Goal: Task Accomplishment & Management: Use online tool/utility

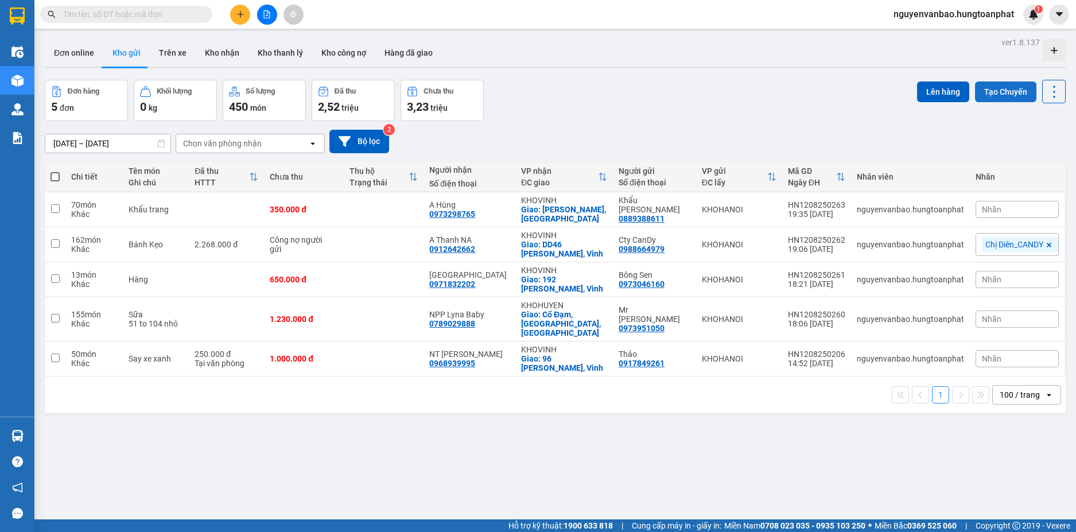
click at [1000, 90] on button "Tạo Chuyến" at bounding box center [1005, 92] width 61 height 21
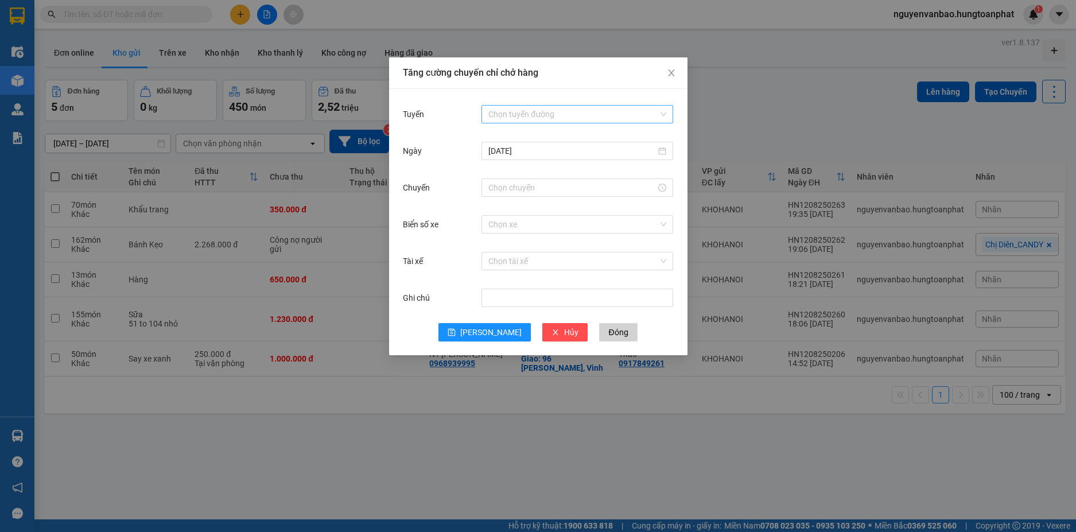
click at [538, 109] on input "Tuyến" at bounding box center [574, 114] width 170 height 17
click at [525, 150] on div "[GEOGRAPHIC_DATA] - Vinh" at bounding box center [578, 155] width 178 height 13
click at [517, 188] on input "Chuyến" at bounding box center [573, 187] width 168 height 13
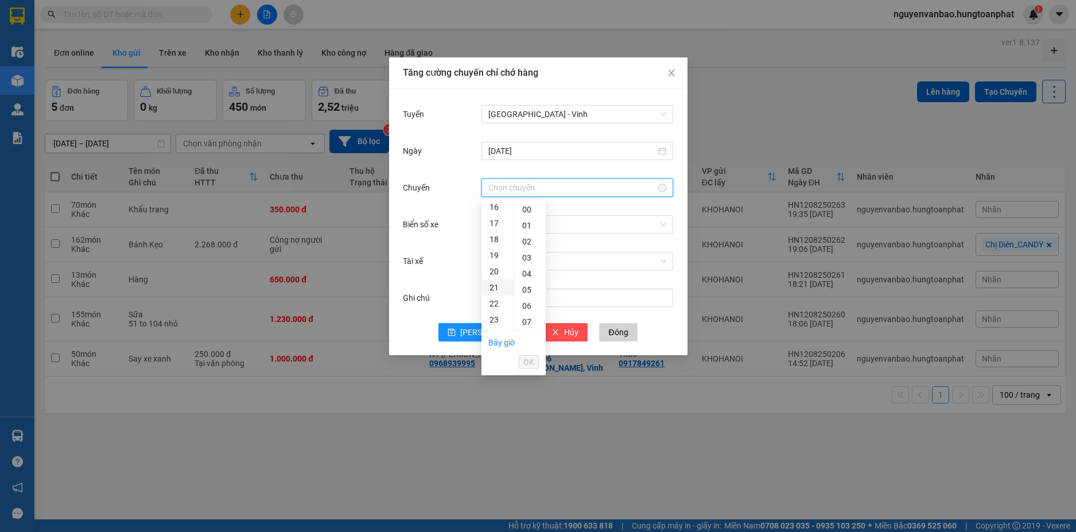
scroll to position [255, 0]
click at [495, 325] on div "23" at bounding box center [498, 324] width 32 height 16
type input "23:00"
drag, startPoint x: 532, startPoint y: 207, endPoint x: 526, endPoint y: 211, distance: 7.0
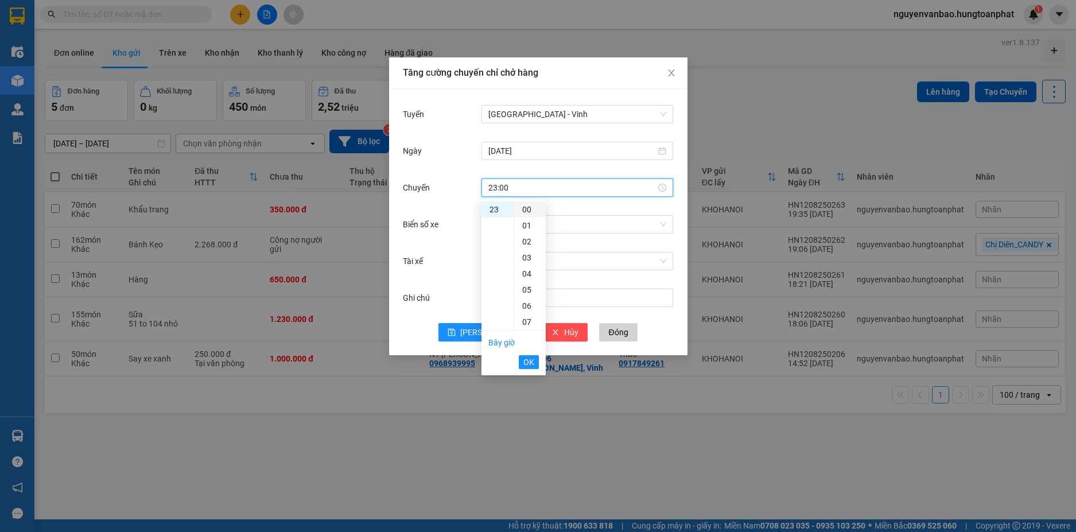
click at [530, 207] on div "00" at bounding box center [530, 210] width 32 height 16
click at [526, 209] on div "00" at bounding box center [530, 210] width 32 height 16
click at [531, 363] on span "OK" at bounding box center [529, 362] width 11 height 13
click at [508, 226] on input "Biển số xe" at bounding box center [574, 224] width 170 height 17
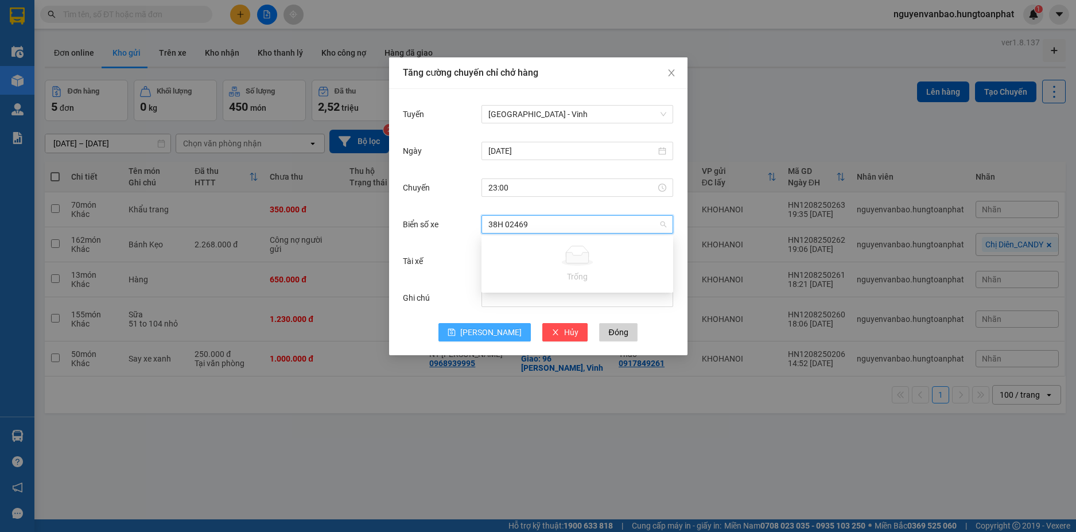
type input "38H 02469"
click at [487, 331] on span "[PERSON_NAME]" at bounding box center [490, 332] width 61 height 13
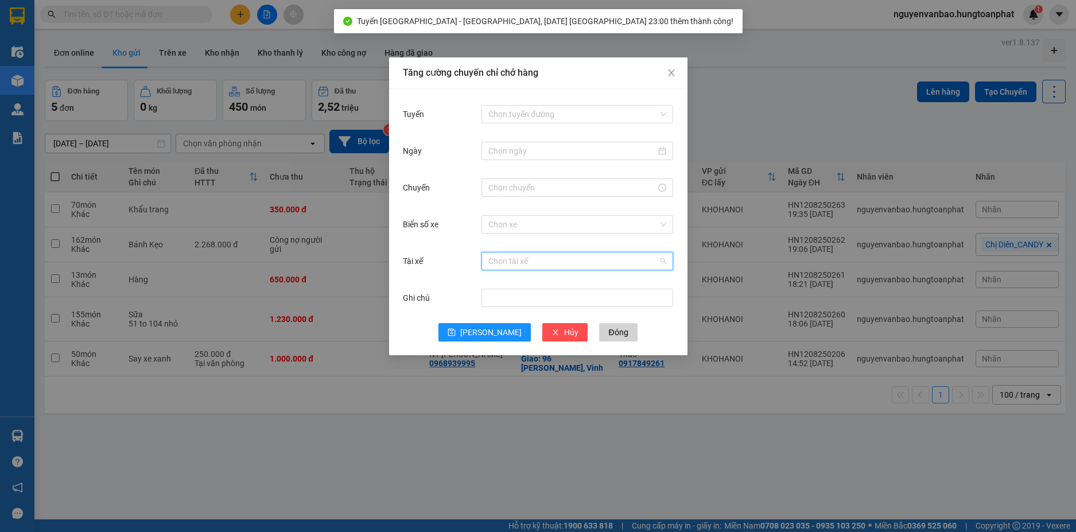
click at [520, 258] on input "Tài xế" at bounding box center [574, 261] width 170 height 17
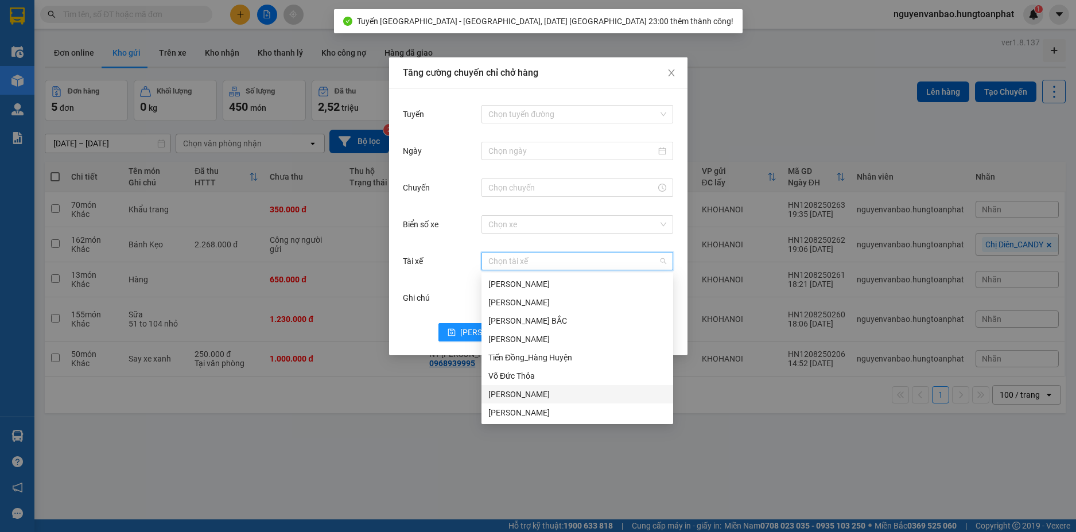
click at [540, 393] on div "[PERSON_NAME]" at bounding box center [578, 394] width 178 height 13
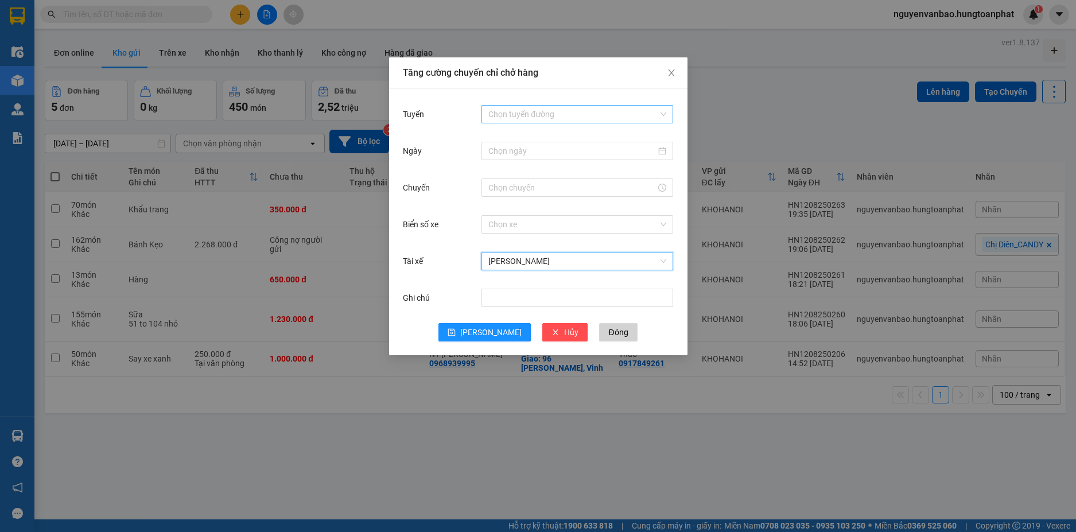
click at [518, 114] on input "Tuyến" at bounding box center [574, 114] width 170 height 17
click at [510, 158] on div "[GEOGRAPHIC_DATA] - Vinh" at bounding box center [578, 155] width 178 height 13
click at [514, 149] on input "Ngày" at bounding box center [573, 151] width 168 height 13
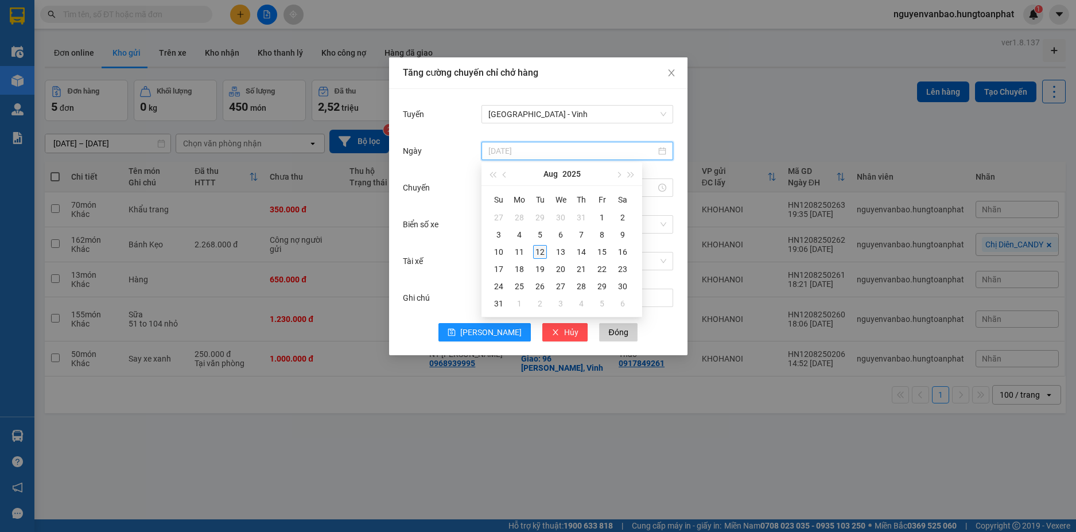
type input "[DATE]"
click at [539, 253] on div "12" at bounding box center [540, 252] width 14 height 14
click at [517, 188] on input "Chuyến" at bounding box center [573, 187] width 168 height 13
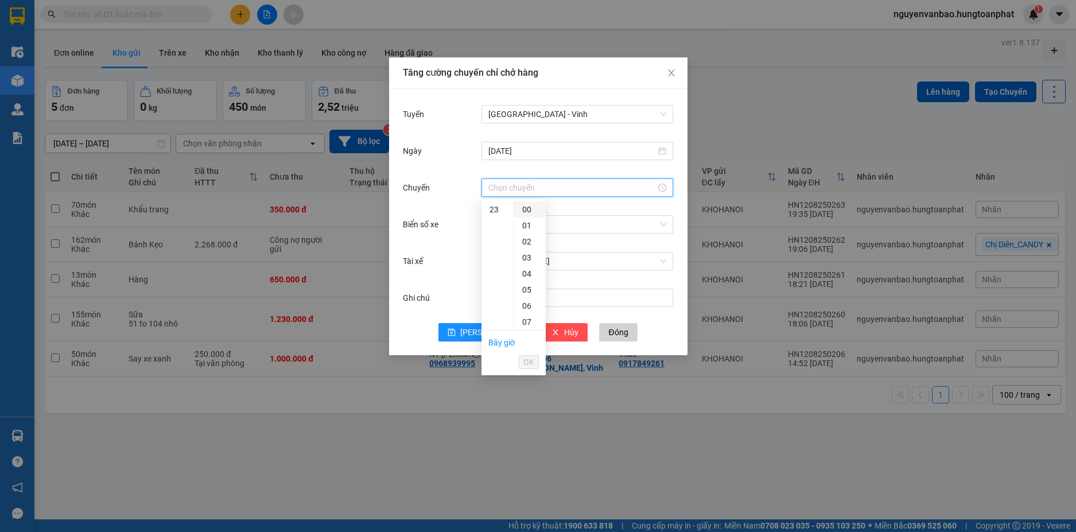
click at [529, 210] on div "00" at bounding box center [530, 210] width 32 height 16
click at [495, 301] on div "20" at bounding box center [498, 301] width 32 height 16
type input "20:00"
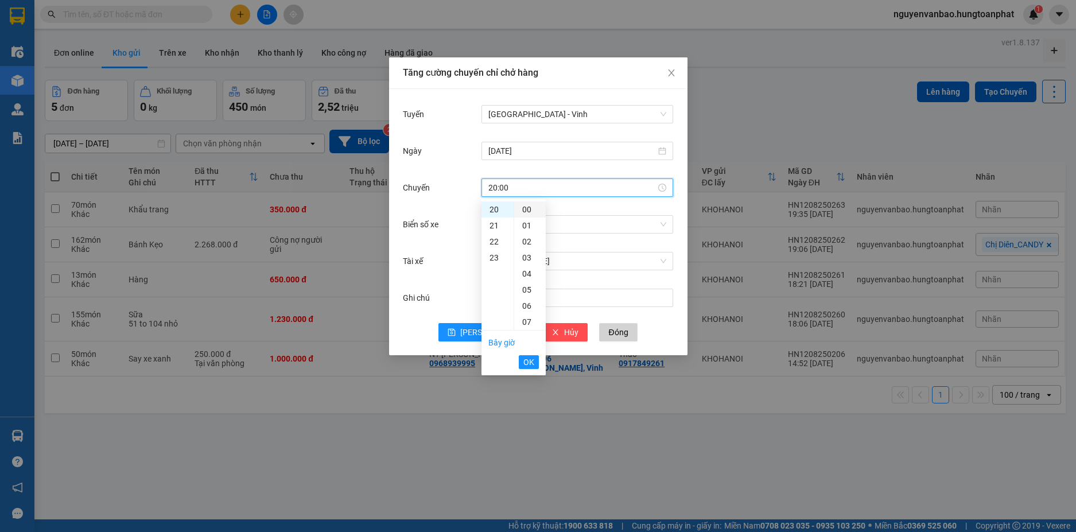
click at [528, 211] on div "00" at bounding box center [530, 210] width 32 height 16
click at [574, 204] on div "Chuyến" at bounding box center [538, 194] width 271 height 37
click at [535, 189] on input "Chuyến" at bounding box center [573, 187] width 168 height 13
click at [497, 209] on div "20" at bounding box center [498, 210] width 32 height 16
type input "20:00"
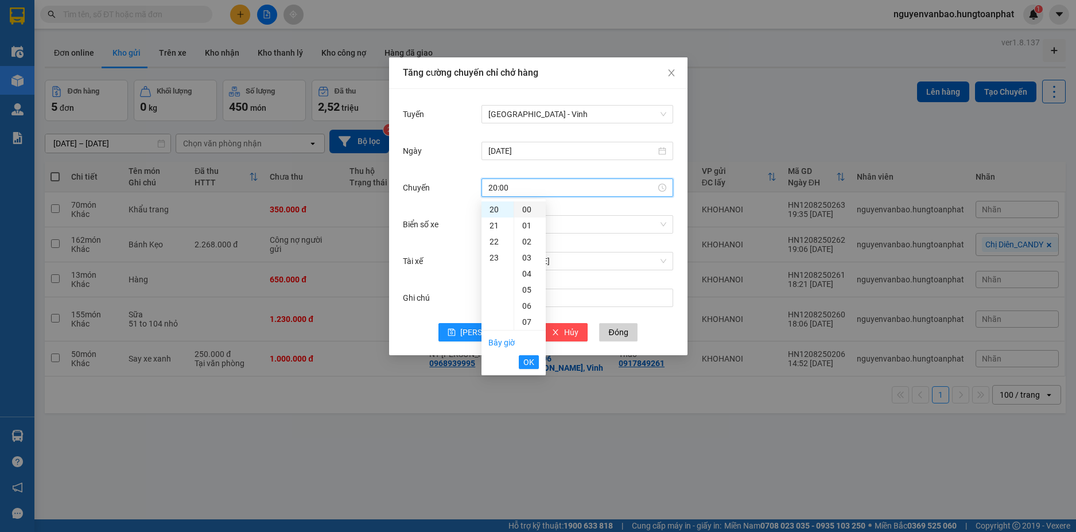
click at [526, 212] on div "00" at bounding box center [530, 210] width 32 height 16
click at [493, 207] on div "20" at bounding box center [498, 210] width 32 height 16
click at [572, 203] on div "Chuyến" at bounding box center [538, 194] width 271 height 37
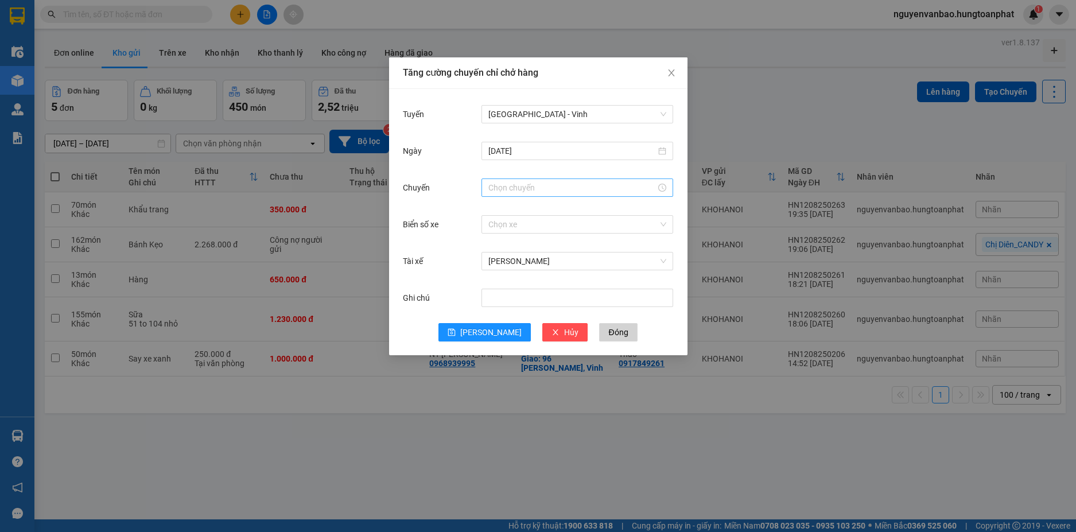
click at [526, 191] on input "Chuyến" at bounding box center [573, 187] width 168 height 13
click at [493, 206] on div "20" at bounding box center [498, 210] width 32 height 16
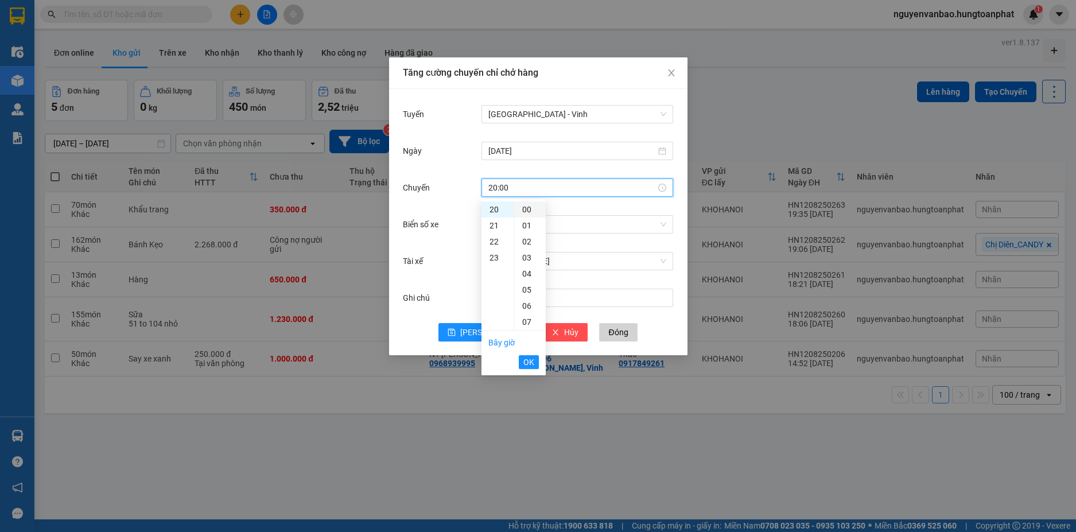
click at [529, 207] on div "00" at bounding box center [530, 210] width 32 height 16
click at [525, 224] on div "01" at bounding box center [530, 226] width 32 height 16
click at [494, 224] on div "21" at bounding box center [498, 226] width 32 height 16
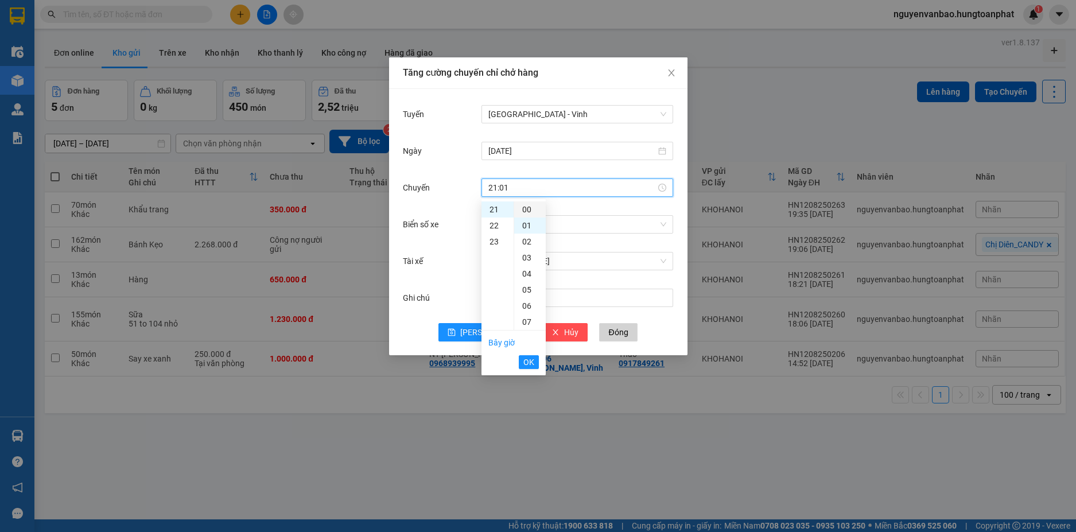
click at [527, 211] on div "00" at bounding box center [530, 210] width 32 height 16
type input "21:00"
click at [567, 207] on div "Chuyến" at bounding box center [538, 194] width 271 height 37
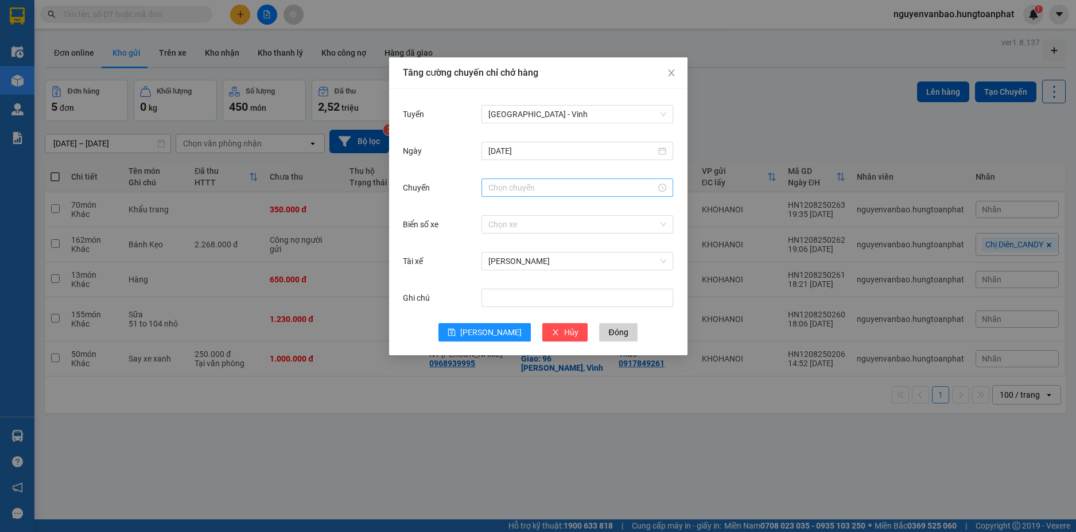
click at [522, 194] on div at bounding box center [578, 188] width 192 height 18
click at [492, 210] on div "21" at bounding box center [498, 210] width 32 height 16
type input "21:00"
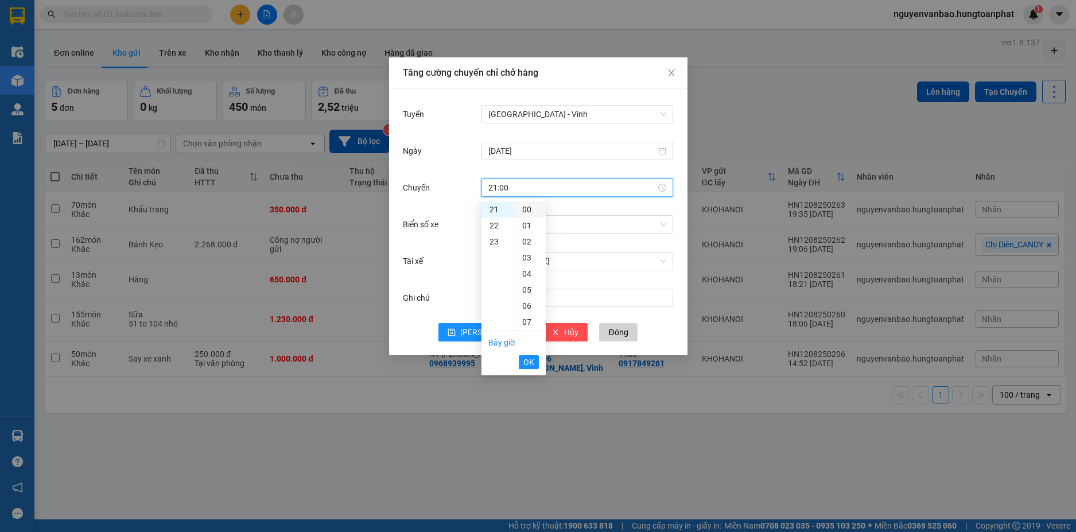
click at [529, 207] on div "00" at bounding box center [530, 210] width 32 height 16
click at [533, 365] on span "OK" at bounding box center [529, 362] width 11 height 13
click at [546, 223] on input "Biển số xe" at bounding box center [574, 224] width 170 height 17
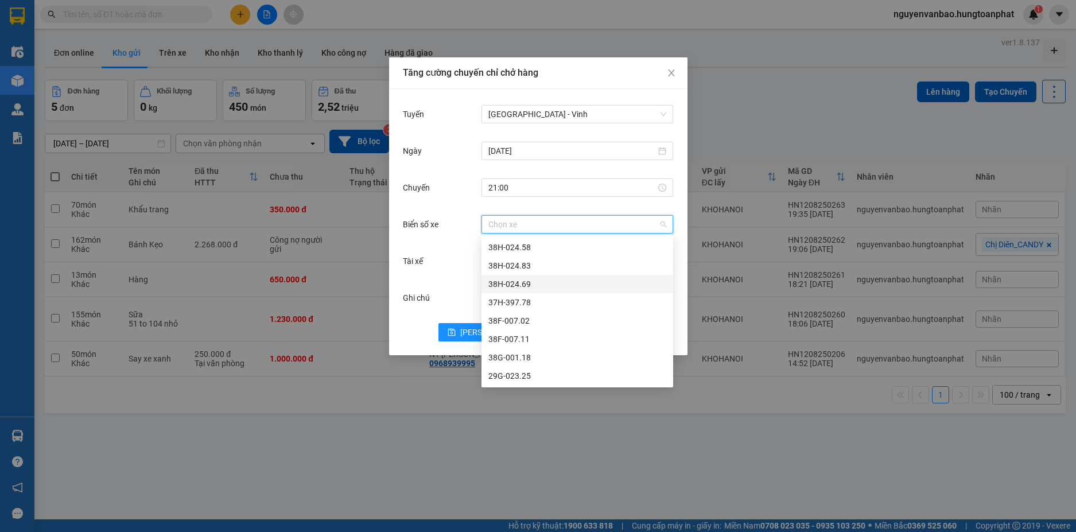
click at [526, 284] on div "38H-024.69" at bounding box center [578, 284] width 178 height 13
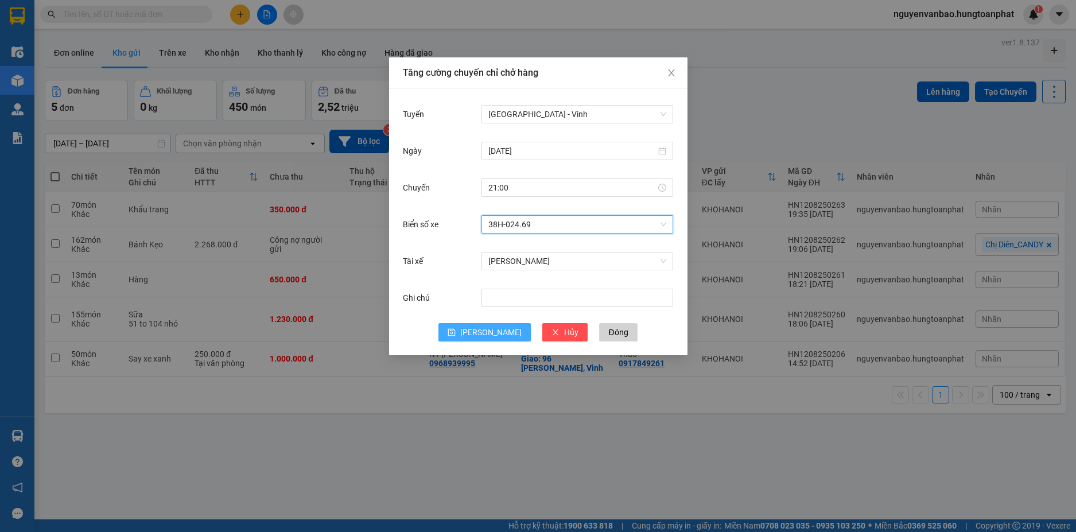
click at [487, 330] on span "[PERSON_NAME]" at bounding box center [490, 332] width 61 height 13
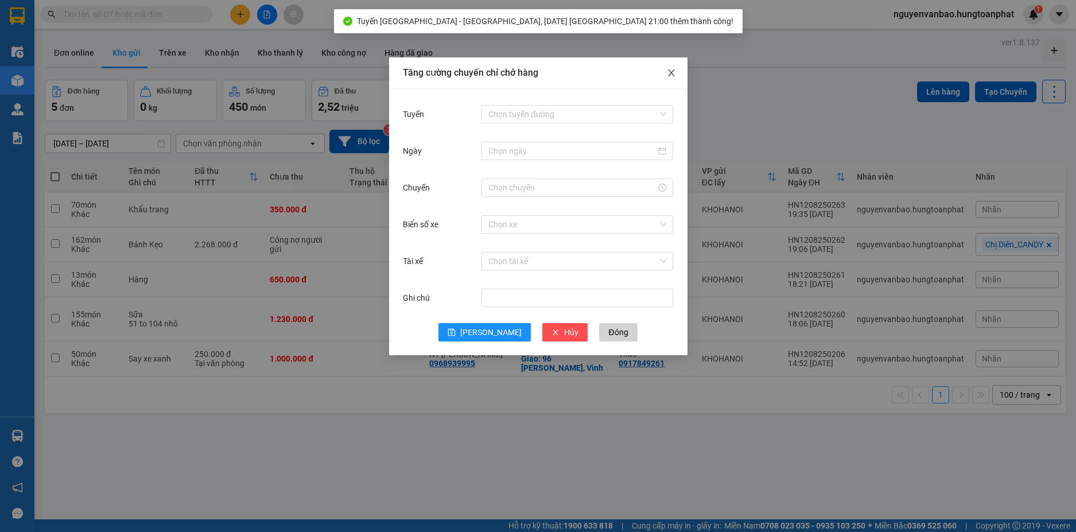
click at [673, 69] on icon "close" at bounding box center [671, 72] width 9 height 9
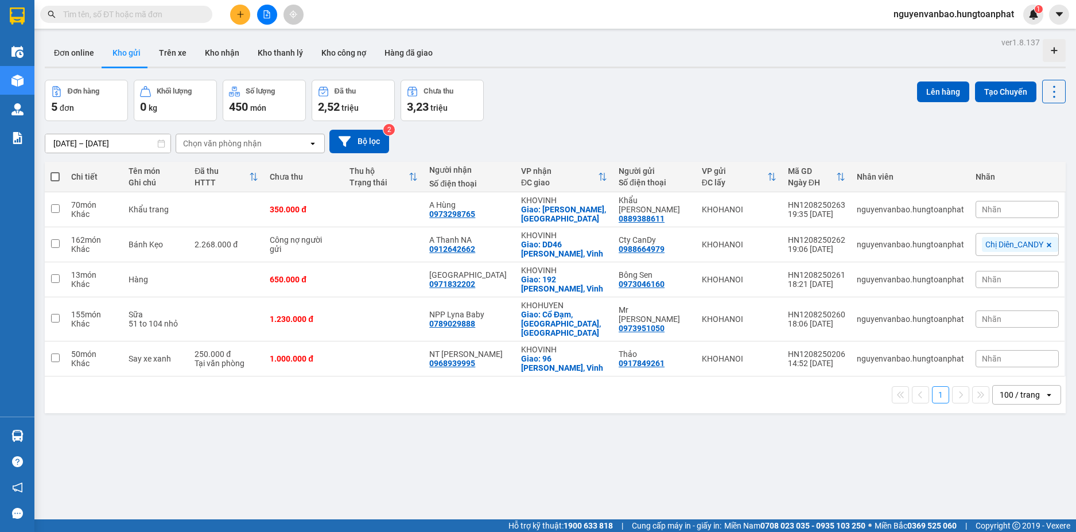
drag, startPoint x: 56, startPoint y: 175, endPoint x: 69, endPoint y: 176, distance: 13.8
click at [56, 175] on span at bounding box center [55, 176] width 9 height 9
click at [55, 171] on input "checkbox" at bounding box center [55, 171] width 0 height 0
checkbox input "true"
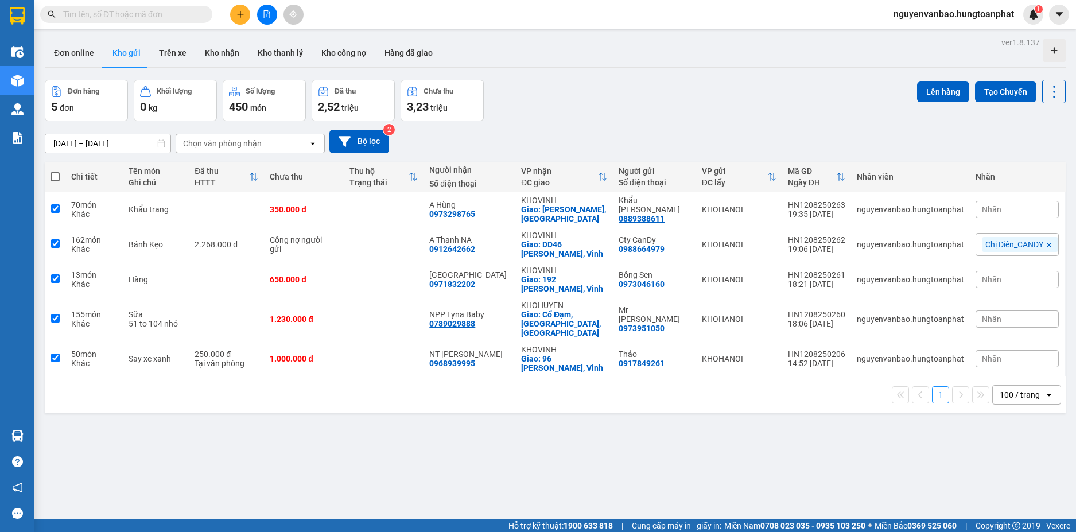
checkbox input "true"
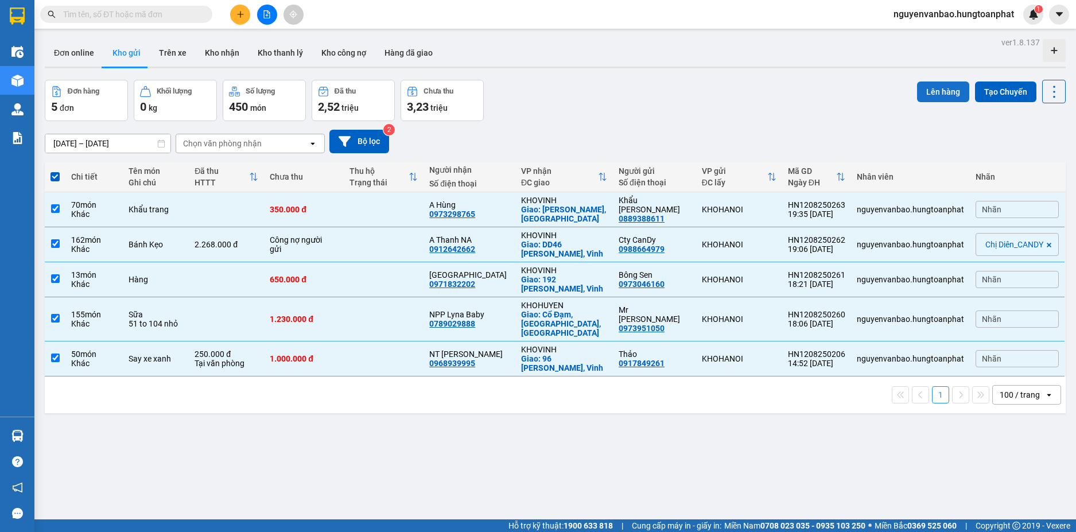
click at [938, 90] on button "Lên hàng" at bounding box center [943, 92] width 52 height 21
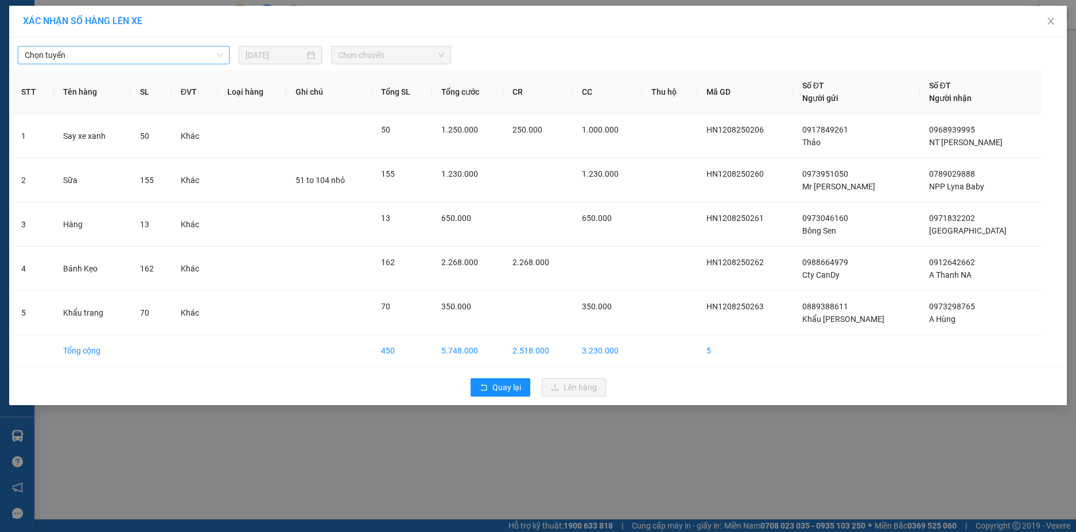
click at [177, 59] on span "Chọn tuyến" at bounding box center [124, 55] width 198 height 17
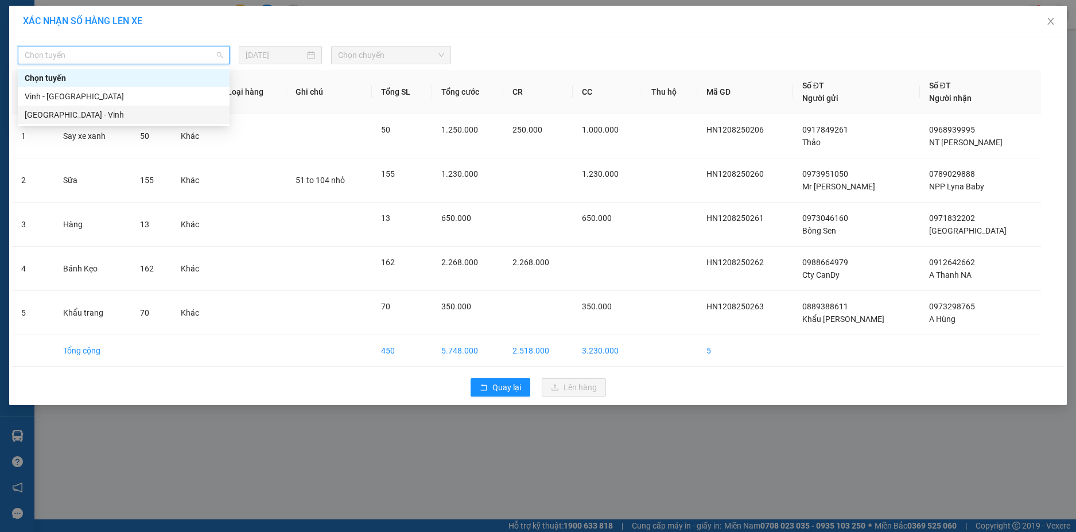
click at [83, 115] on div "[GEOGRAPHIC_DATA] - Vinh" at bounding box center [124, 115] width 198 height 13
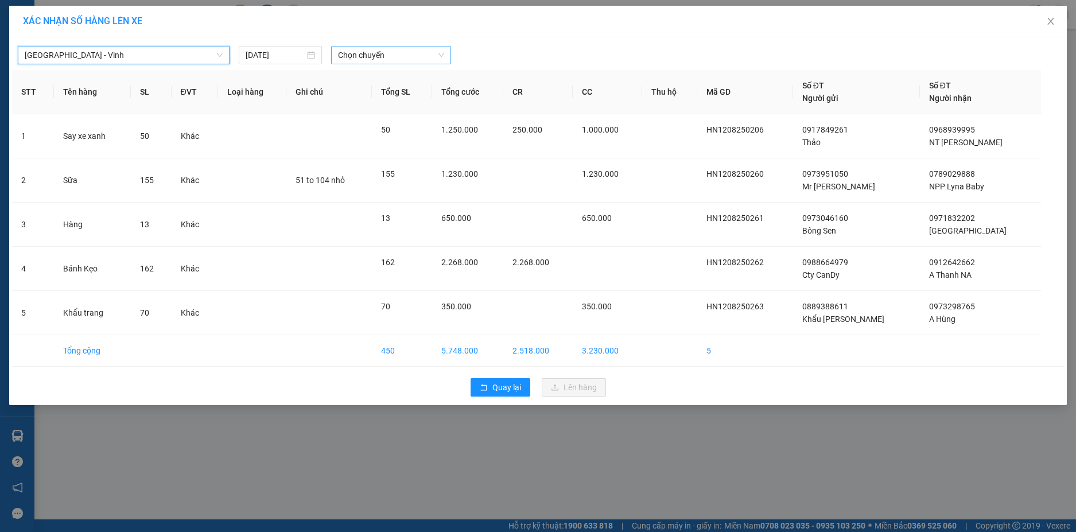
click at [401, 55] on span "Chọn chuyến" at bounding box center [391, 55] width 106 height 17
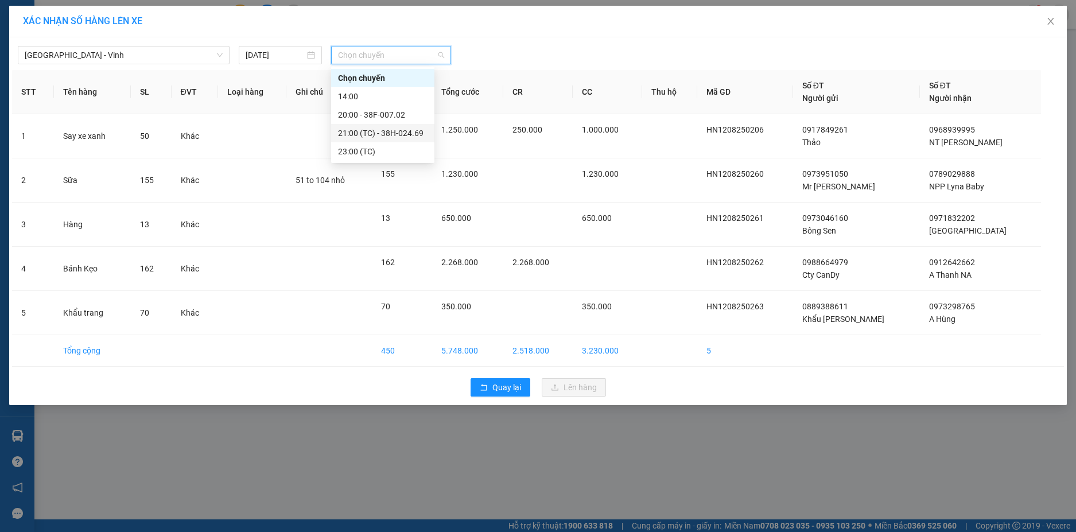
click at [401, 131] on div "21:00 (TC) - 38H-024.69" at bounding box center [383, 133] width 90 height 13
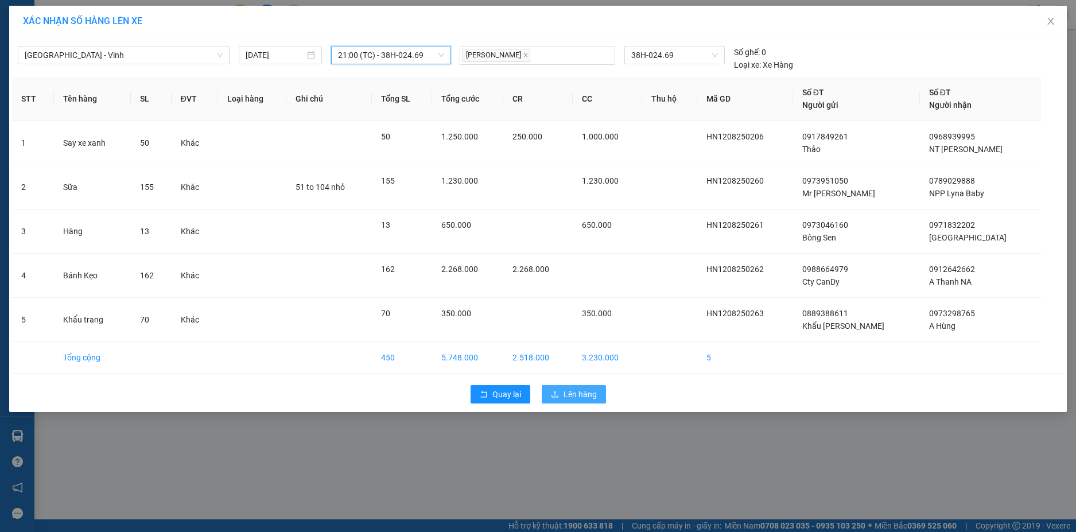
click at [568, 394] on span "Lên hàng" at bounding box center [580, 394] width 33 height 13
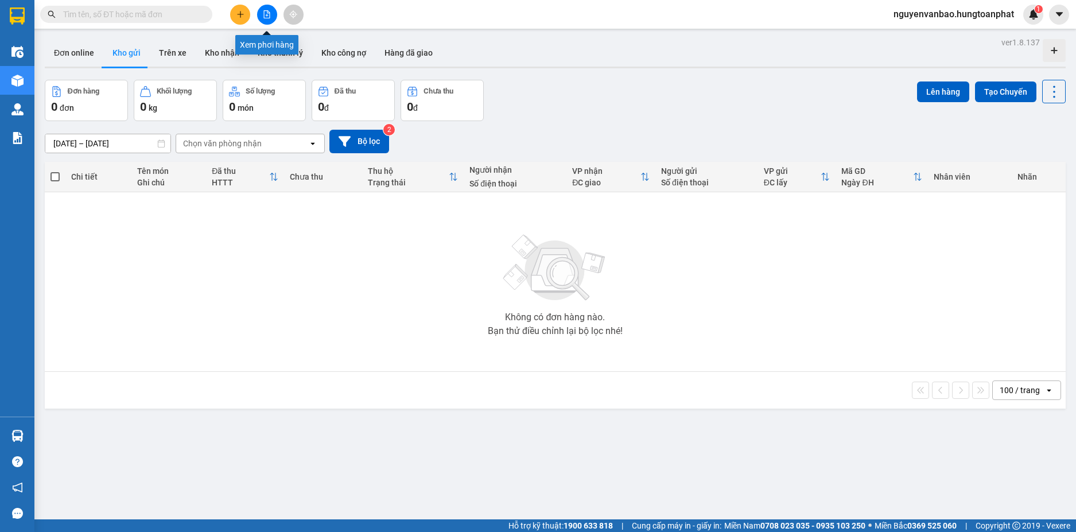
click at [264, 19] on button at bounding box center [267, 15] width 20 height 20
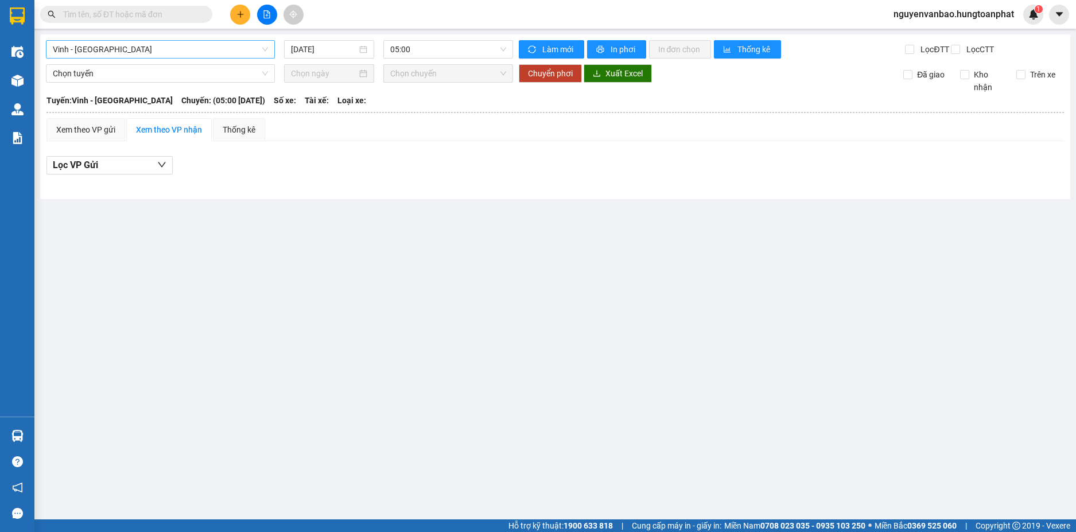
click at [168, 53] on span "Vinh - [GEOGRAPHIC_DATA]" at bounding box center [160, 49] width 215 height 17
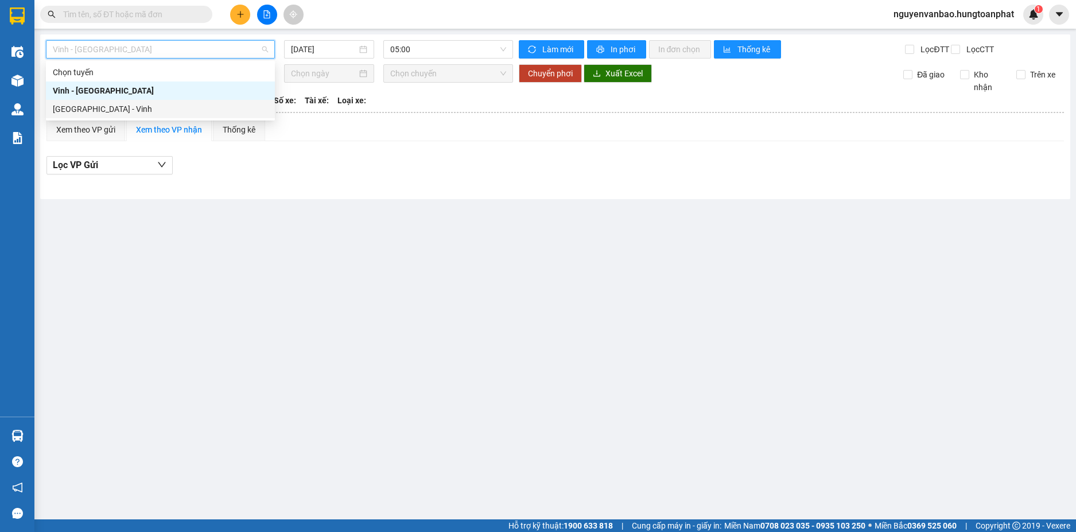
drag, startPoint x: 112, startPoint y: 109, endPoint x: 158, endPoint y: 102, distance: 47.1
click at [111, 110] on div "[GEOGRAPHIC_DATA] - Vinh" at bounding box center [160, 109] width 215 height 13
type input "[DATE]"
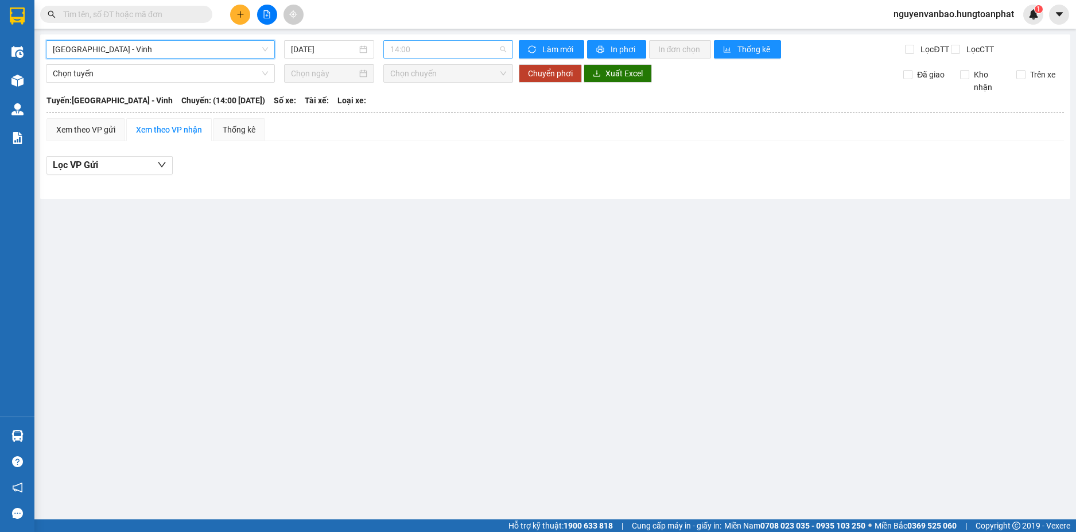
click at [420, 47] on span "14:00" at bounding box center [448, 49] width 116 height 17
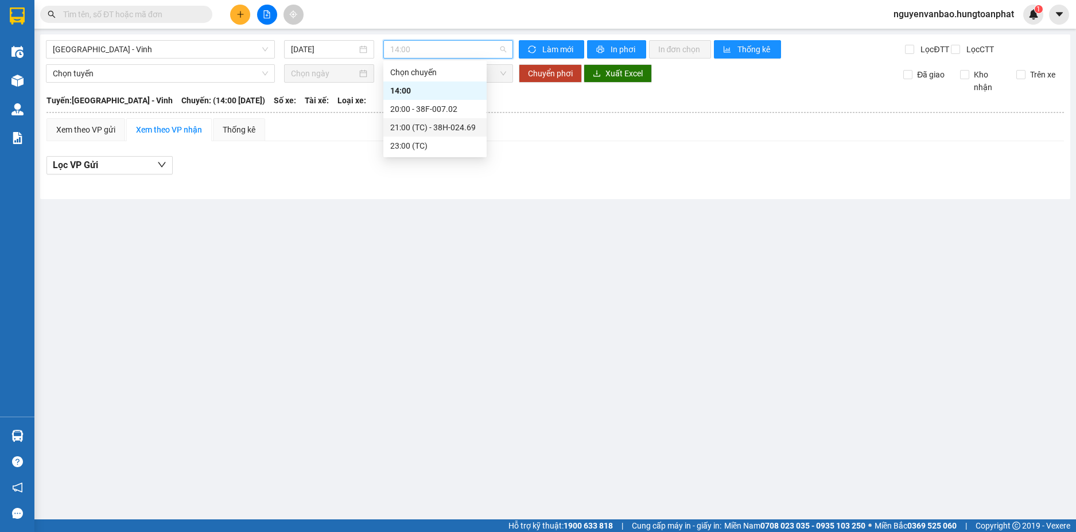
click at [426, 125] on div "21:00 (TC) - 38H-024.69" at bounding box center [435, 127] width 90 height 13
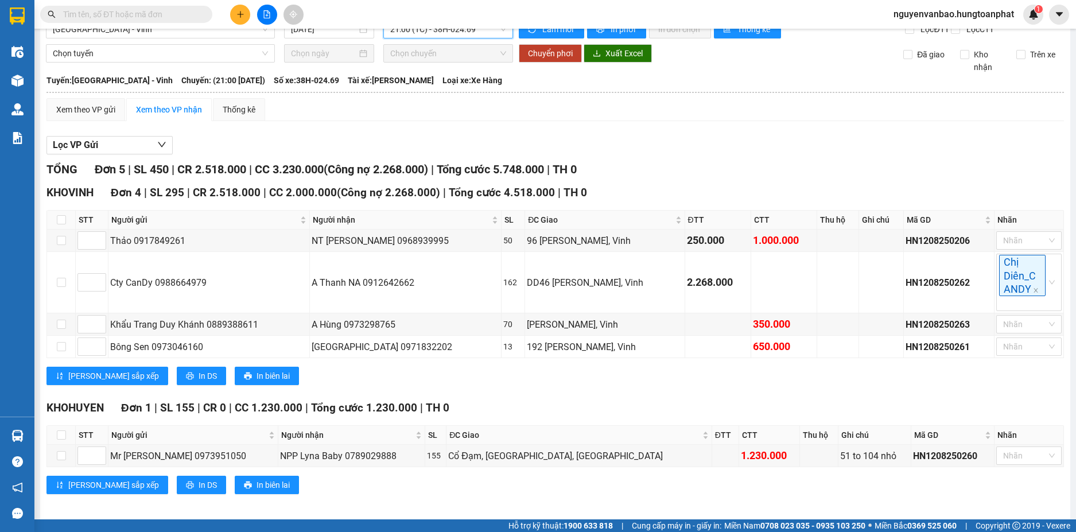
scroll to position [37, 0]
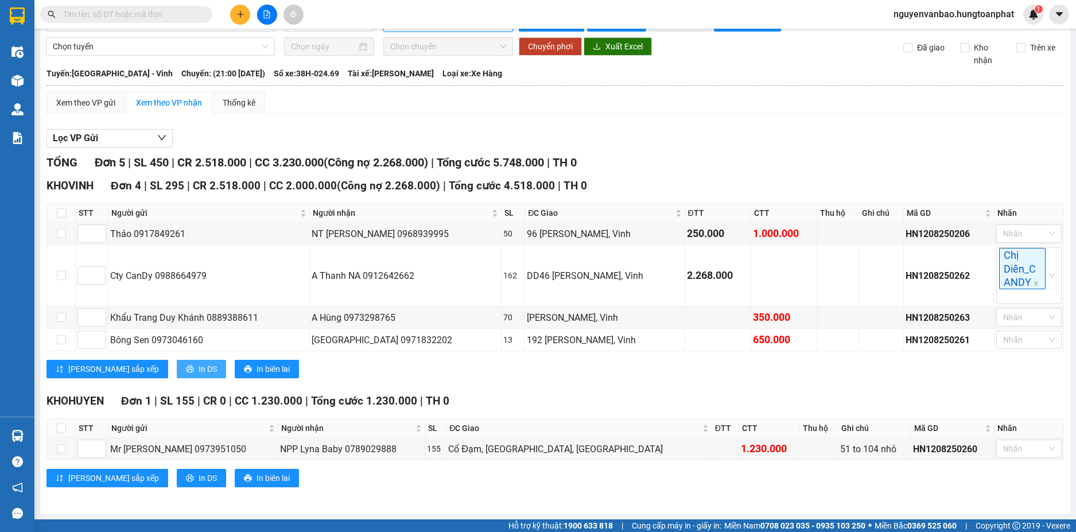
click at [199, 365] on span "In DS" at bounding box center [208, 369] width 18 height 13
click at [199, 480] on span "In DS" at bounding box center [208, 478] width 18 height 13
